Goal: Use online tool/utility

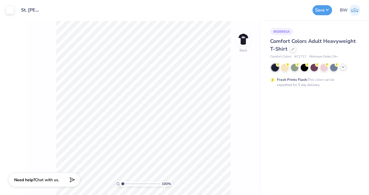
click at [341, 68] on icon at bounding box center [342, 67] width 5 height 5
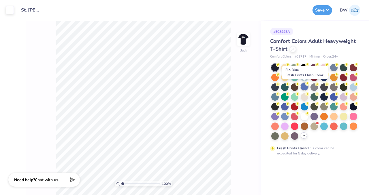
click at [305, 87] on div at bounding box center [303, 86] width 7 height 7
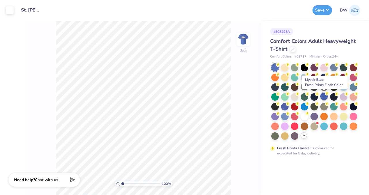
click at [324, 98] on div at bounding box center [323, 96] width 7 height 7
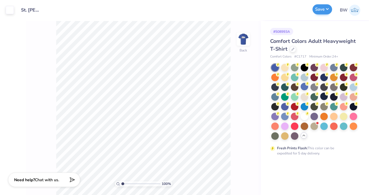
click at [317, 15] on div "Save" at bounding box center [322, 10] width 20 height 10
click at [283, 107] on div at bounding box center [284, 106] width 7 height 7
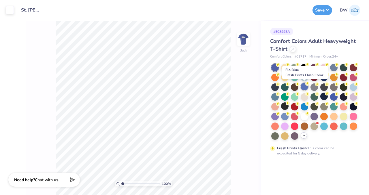
click at [304, 85] on div at bounding box center [303, 86] width 7 height 7
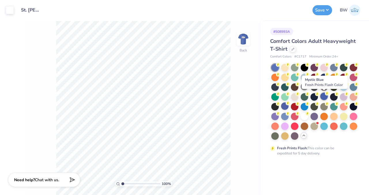
click at [323, 96] on div at bounding box center [323, 96] width 7 height 7
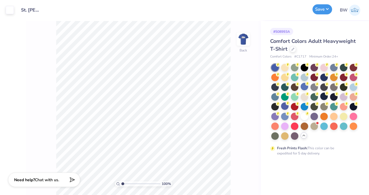
click at [316, 8] on button "Save" at bounding box center [322, 9] width 20 height 10
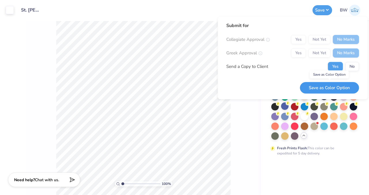
click at [321, 87] on button "Save as Color Option" at bounding box center [328, 88] width 59 height 12
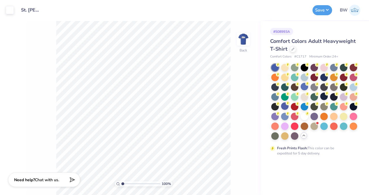
click at [296, 56] on span "# C1717" at bounding box center [300, 56] width 12 height 5
copy span "C1717"
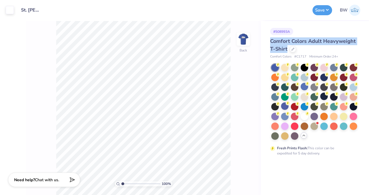
drag, startPoint x: 270, startPoint y: 41, endPoint x: 289, endPoint y: 49, distance: 19.7
click at [289, 49] on div "Comfort Colors Adult Heavyweight T-Shirt" at bounding box center [313, 45] width 87 height 16
copy span "Comfort Colors Adult Heavyweight T-Shirt"
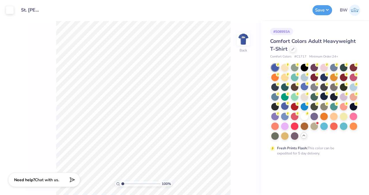
click at [318, 155] on div "Fresh Prints Flash: This color can be expedited for 5 day delivery." at bounding box center [312, 151] width 71 height 10
